Goal: Navigation & Orientation: Find specific page/section

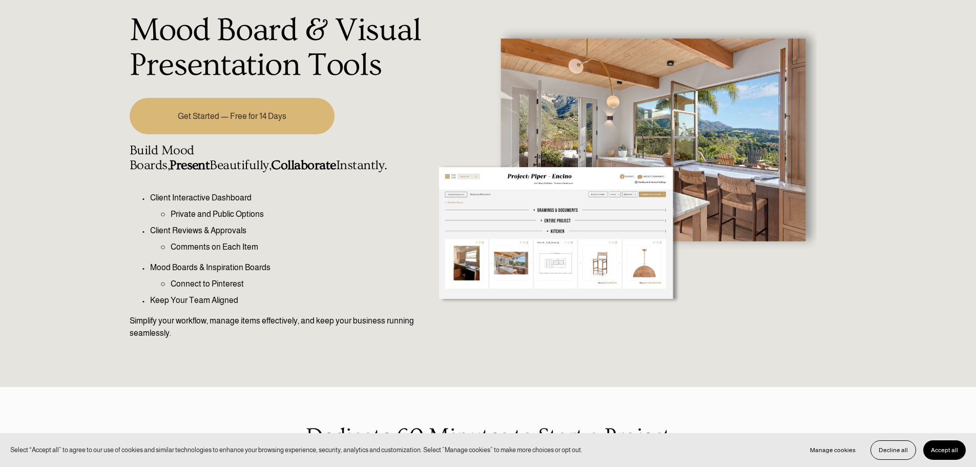
scroll to position [102, 0]
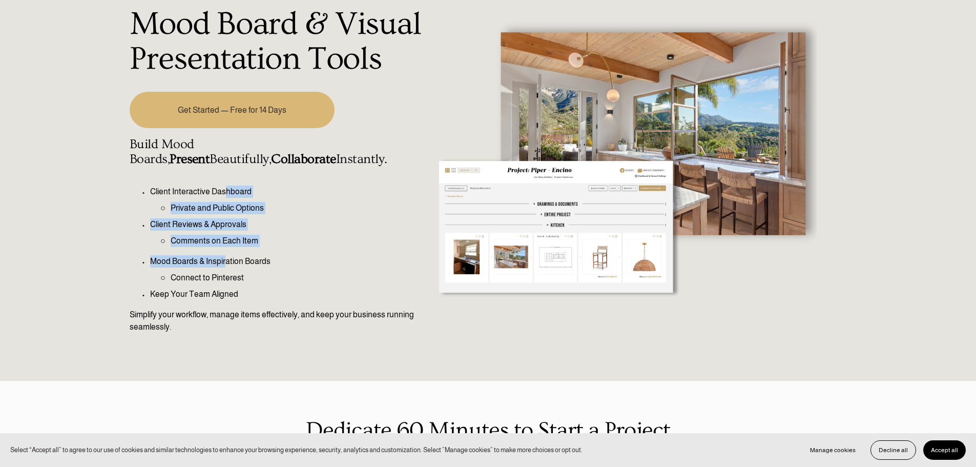
drag, startPoint x: 226, startPoint y: 195, endPoint x: 224, endPoint y: 251, distance: 55.9
click at [224, 251] on div "Client Interactive Dashboard Private and Public Options Client Reviews & Approv…" at bounding box center [278, 259] width 296 height 148
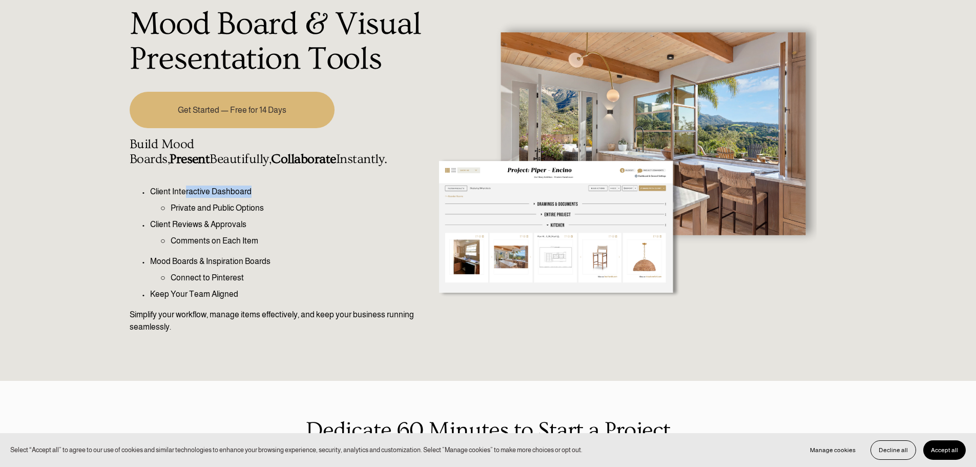
drag, startPoint x: 185, startPoint y: 194, endPoint x: 276, endPoint y: 187, distance: 90.9
click at [276, 187] on p "Client Interactive Dashboard" at bounding box center [287, 191] width 275 height 12
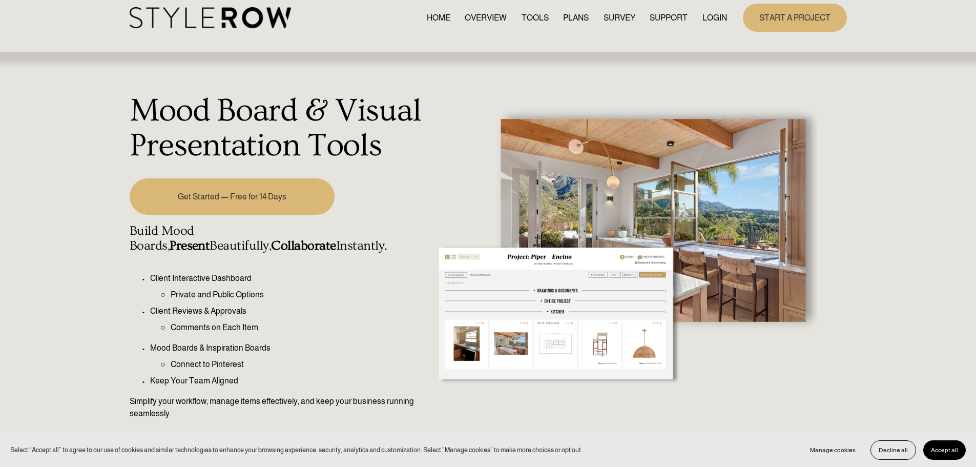
scroll to position [0, 0]
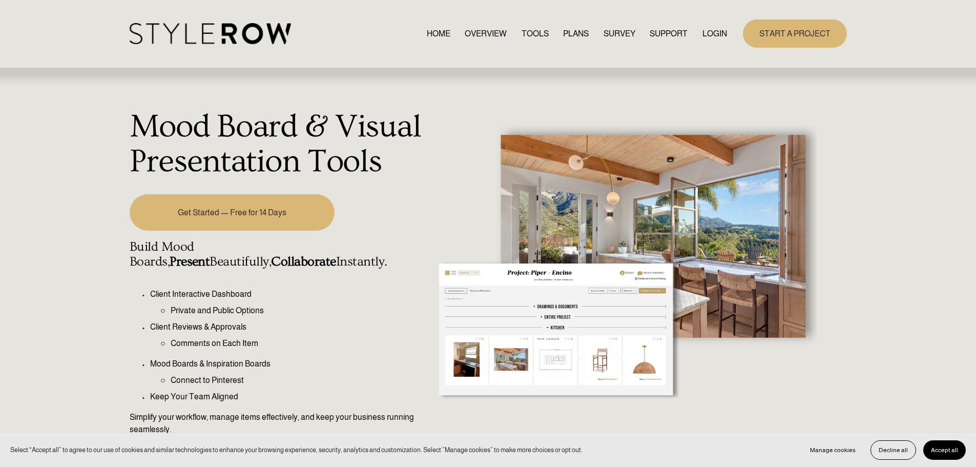
click at [482, 31] on link "OVERVIEW" at bounding box center [486, 34] width 42 height 14
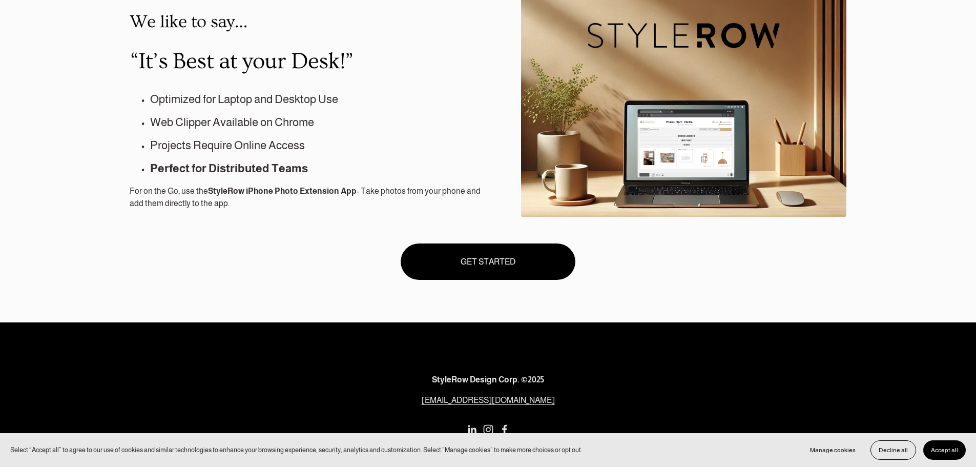
scroll to position [932, 0]
